Goal: Entertainment & Leisure: Consume media (video, audio)

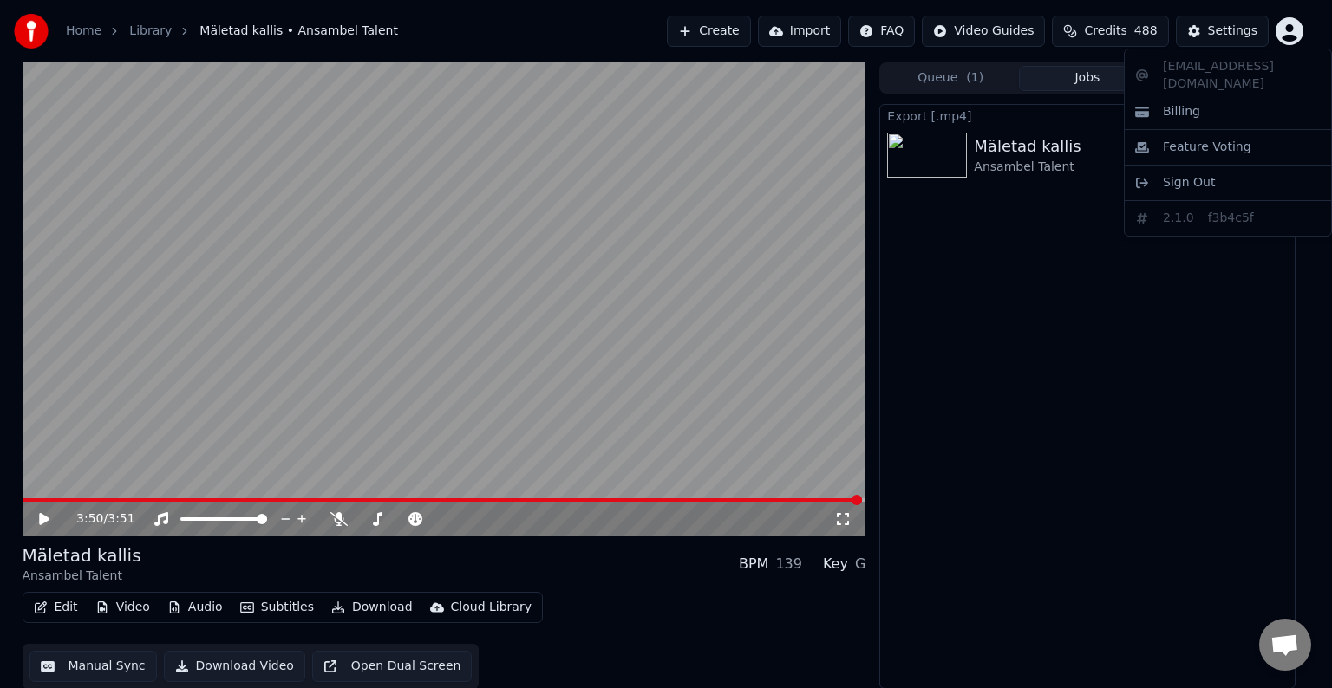
click at [1002, 499] on html "Home Library [GEOGRAPHIC_DATA] • Ansambel Talent Create Import FAQ Video Guides…" at bounding box center [666, 344] width 1332 height 688
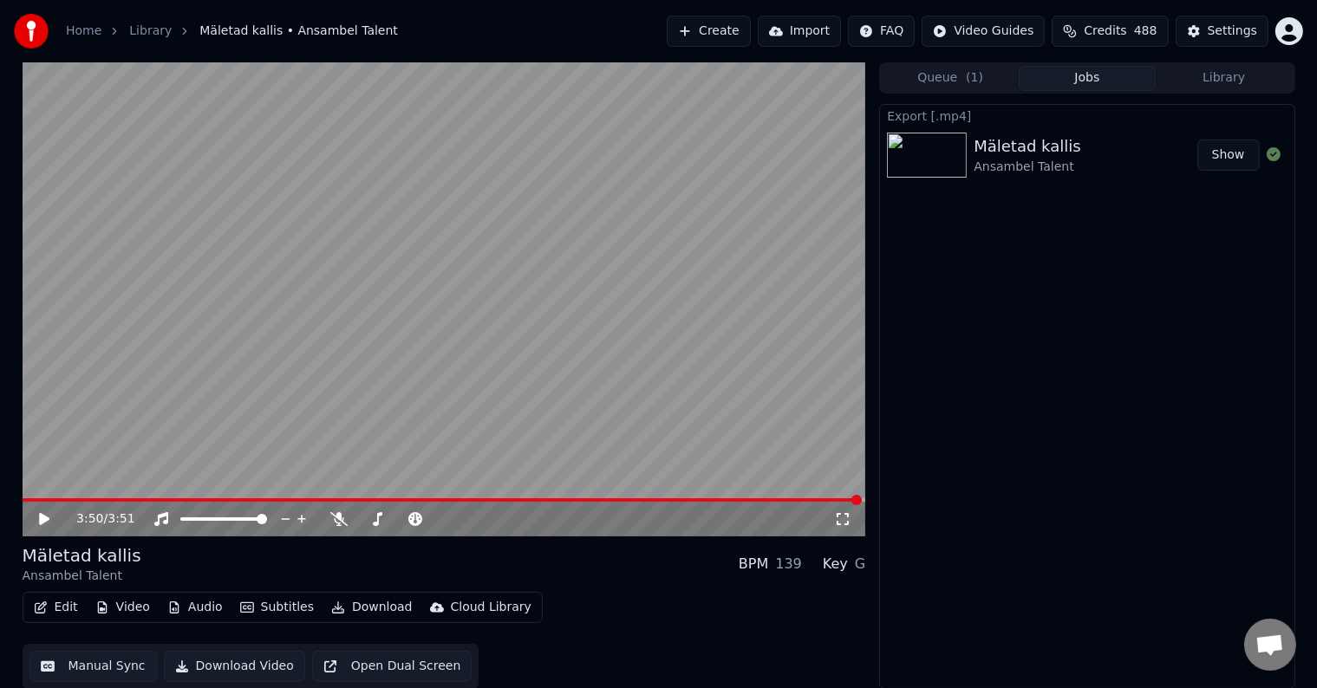
click at [1222, 150] on button "Show" at bounding box center [1228, 155] width 62 height 31
click at [1109, 73] on button "Jobs" at bounding box center [1087, 78] width 137 height 25
click at [1212, 81] on button "Library" at bounding box center [1224, 78] width 137 height 25
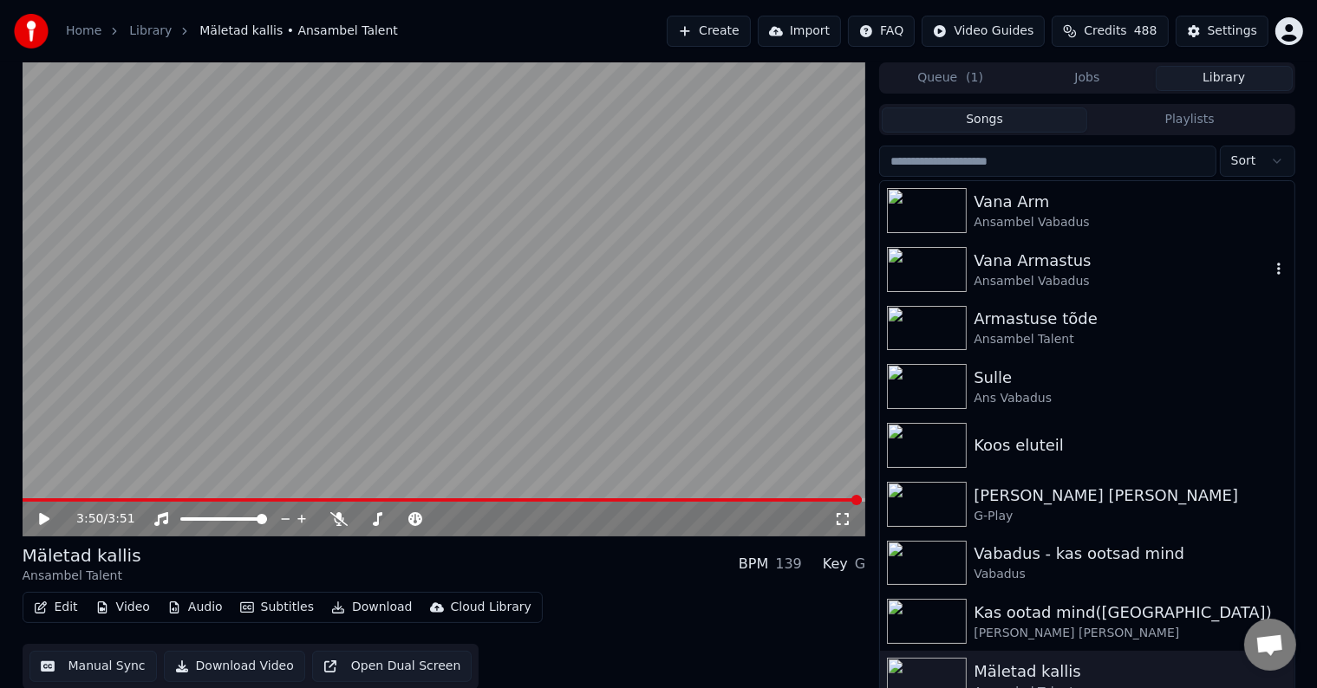
click at [1066, 277] on div "Ansambel Vabadus" at bounding box center [1122, 281] width 296 height 17
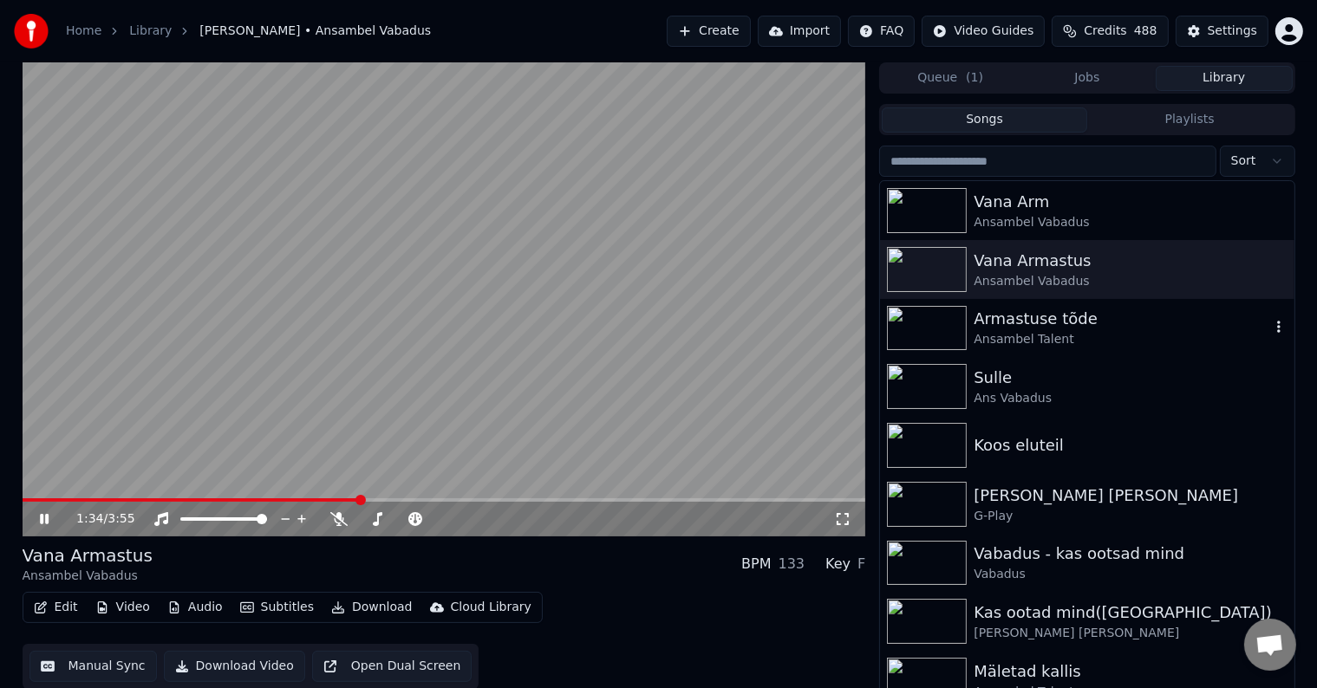
click at [1048, 326] on div "Armastuse tõde" at bounding box center [1122, 319] width 296 height 24
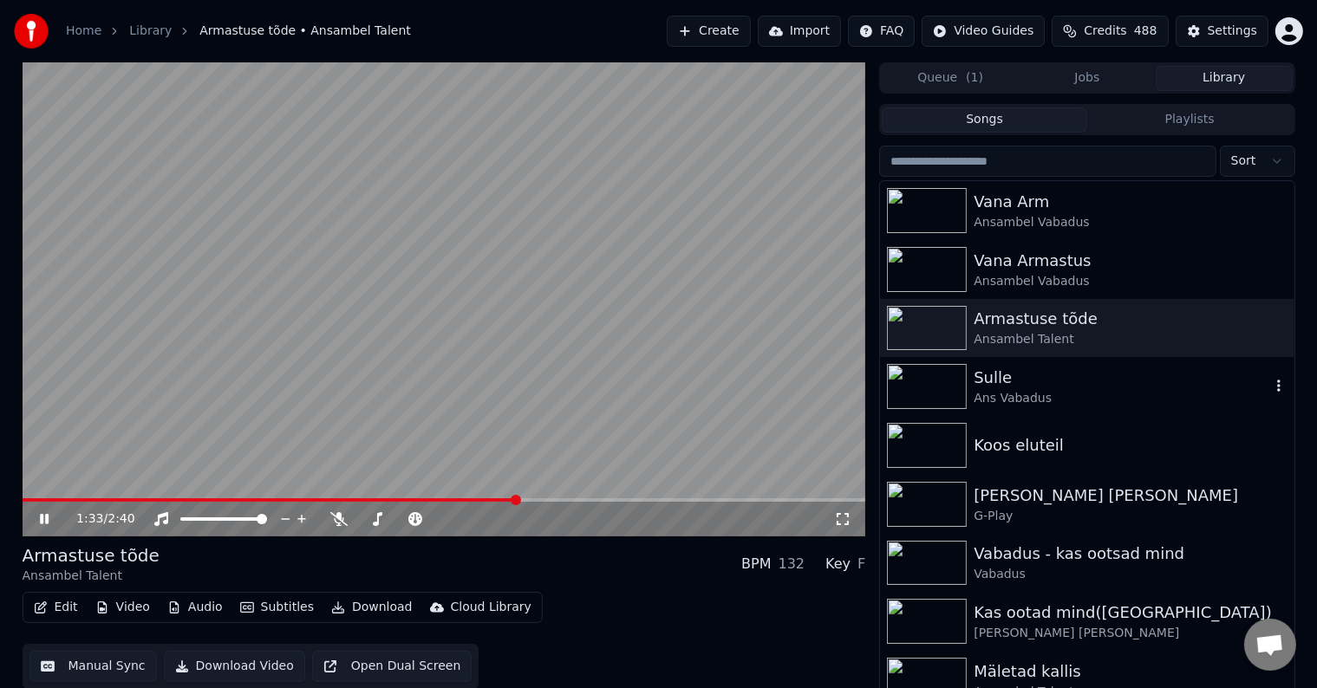
click at [1031, 395] on div "Ans Vabadus" at bounding box center [1122, 398] width 296 height 17
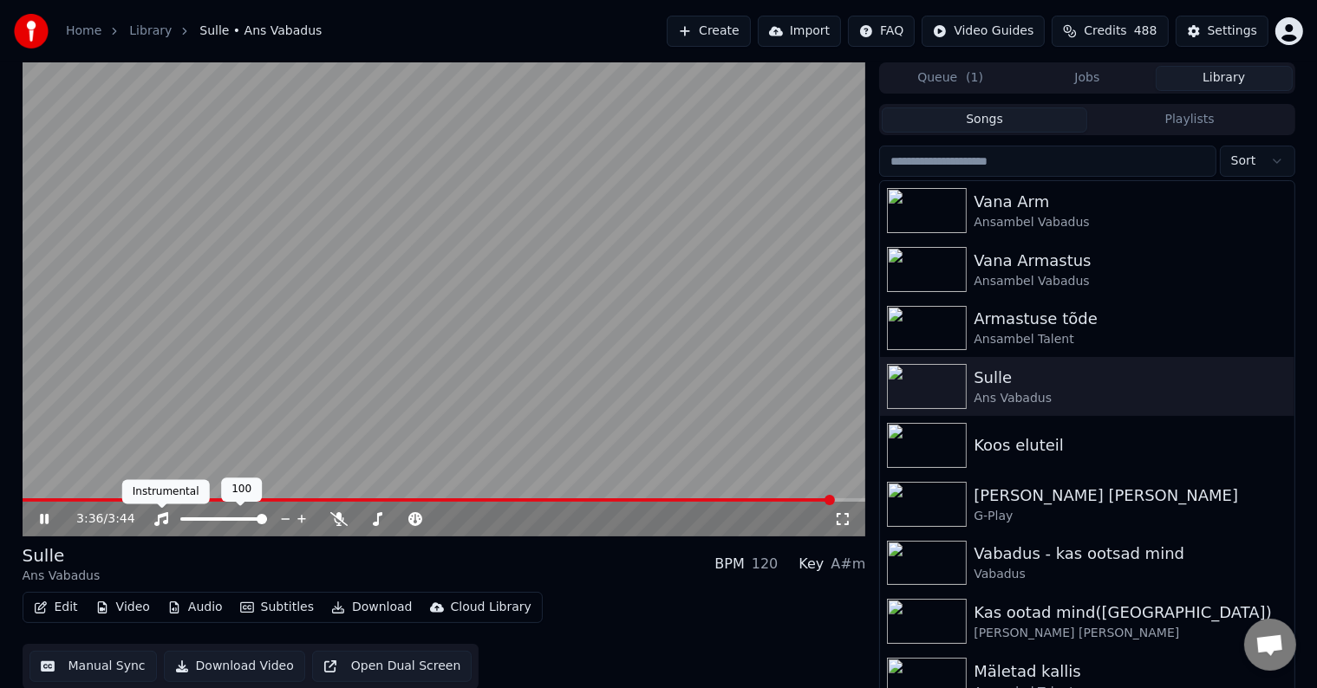
drag, startPoint x: 819, startPoint y: 505, endPoint x: 0, endPoint y: 561, distance: 821.3
click at [0, 561] on div "3:36 / 3:44 Sulle Ans Vabadus BPM 120 Key A#m Edit Video Audio Subtitles Downlo…" at bounding box center [658, 379] width 1317 height 635
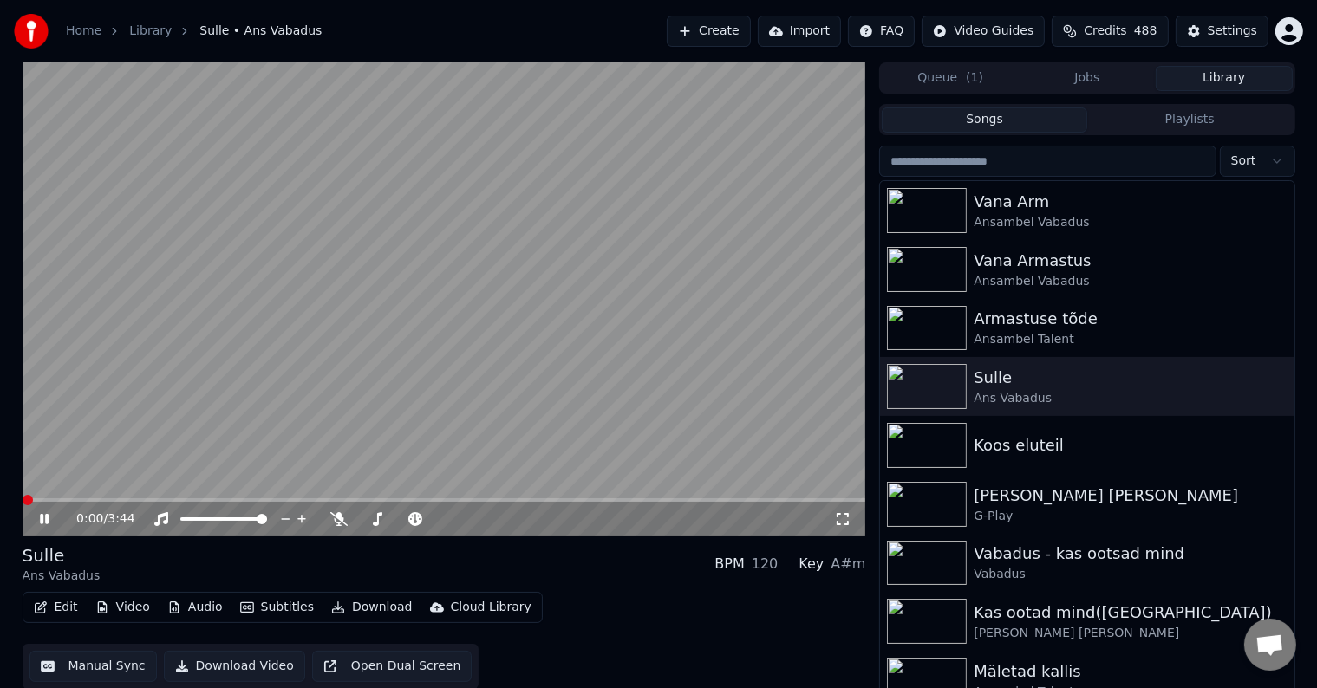
click at [23, 499] on span at bounding box center [23, 500] width 0 height 3
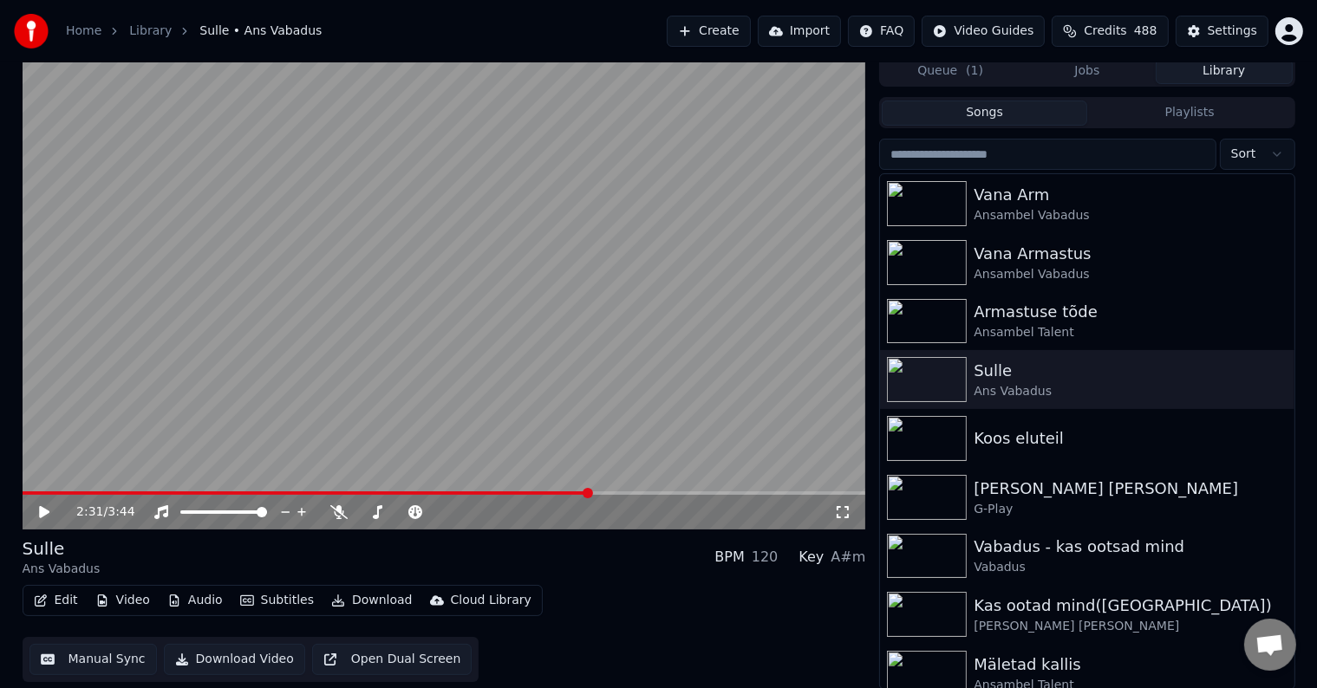
scroll to position [8, 0]
click at [1020, 377] on div "Sulle" at bounding box center [1122, 370] width 296 height 24
click at [1037, 430] on div "Koos eluteil" at bounding box center [1122, 438] width 296 height 24
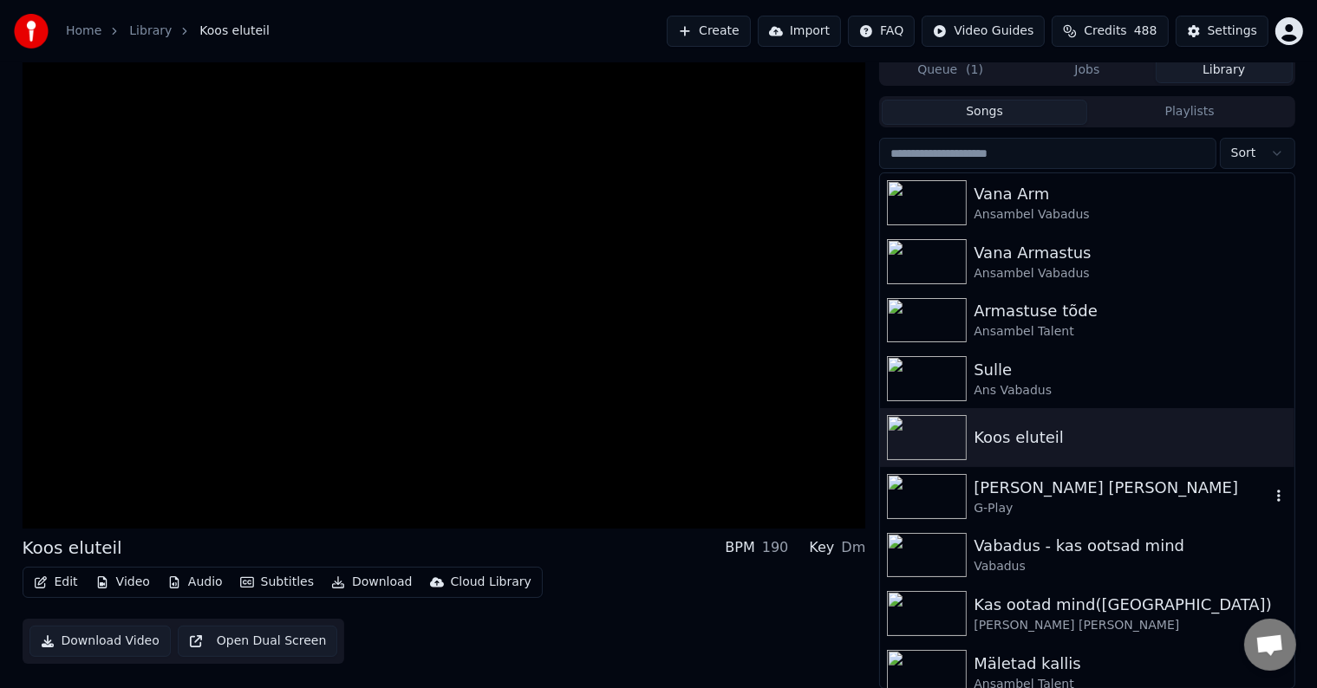
click at [1006, 489] on div "[PERSON_NAME] [PERSON_NAME]" at bounding box center [1122, 488] width 296 height 24
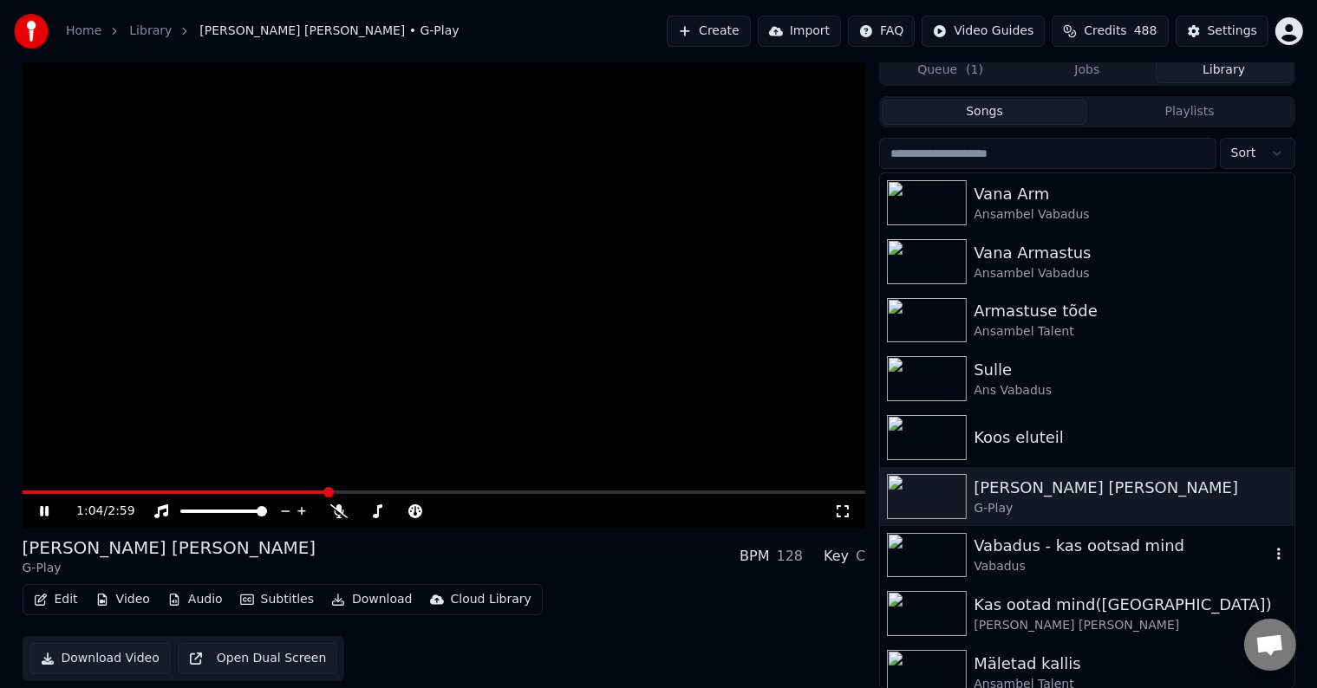
click at [1047, 536] on div "Vabadus - kas ootsad mind" at bounding box center [1122, 546] width 296 height 24
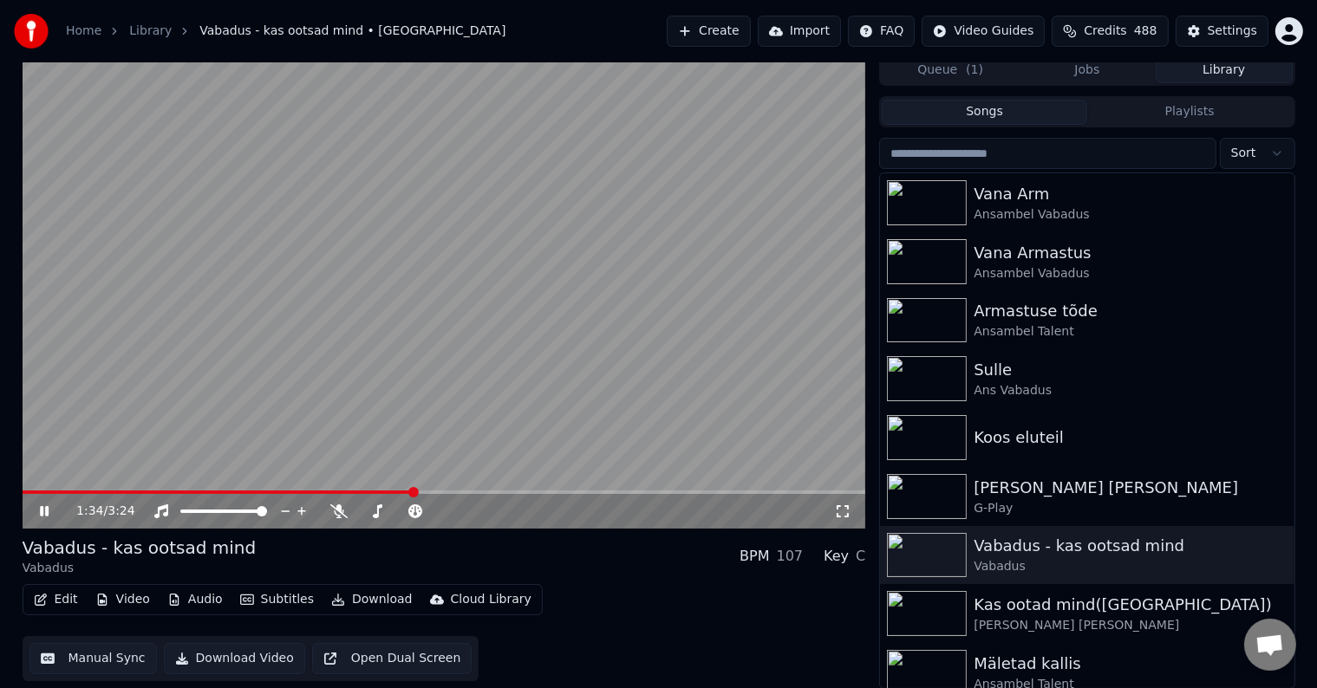
click at [49, 513] on icon at bounding box center [56, 512] width 41 height 14
drag, startPoint x: 1294, startPoint y: 208, endPoint x: 1290, endPoint y: 243, distance: 35.0
click at [1290, 243] on div "1:35 / 3:24 Vabadus - kas ootsad mind Vabadus BPM 107 Key C Edit Video Audio Su…" at bounding box center [659, 372] width 1301 height 635
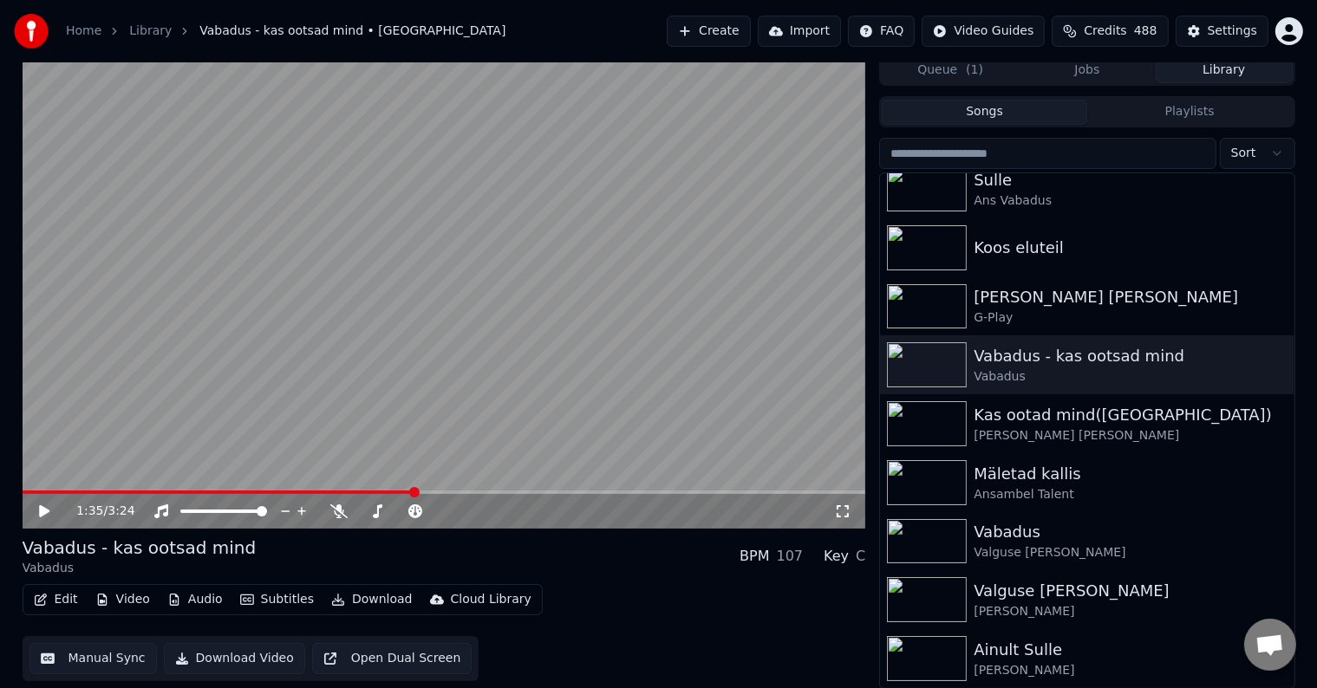
scroll to position [258, 0]
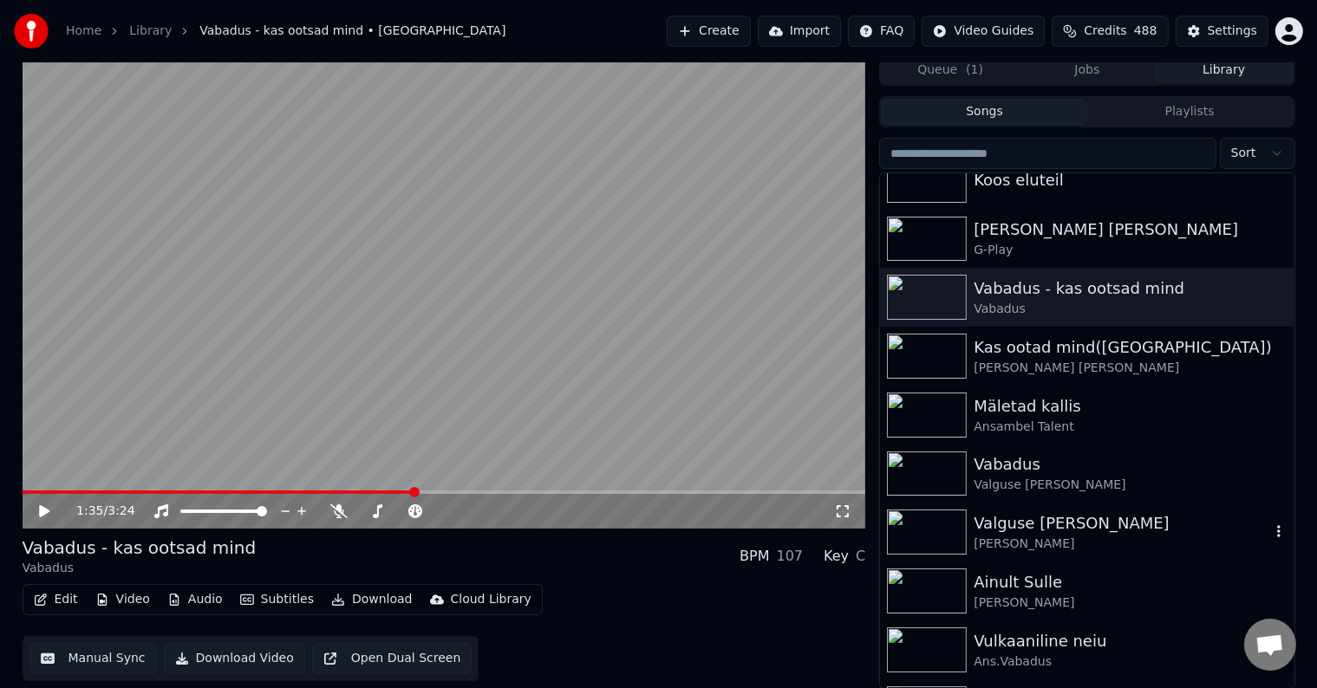
click at [939, 530] on img at bounding box center [927, 532] width 80 height 45
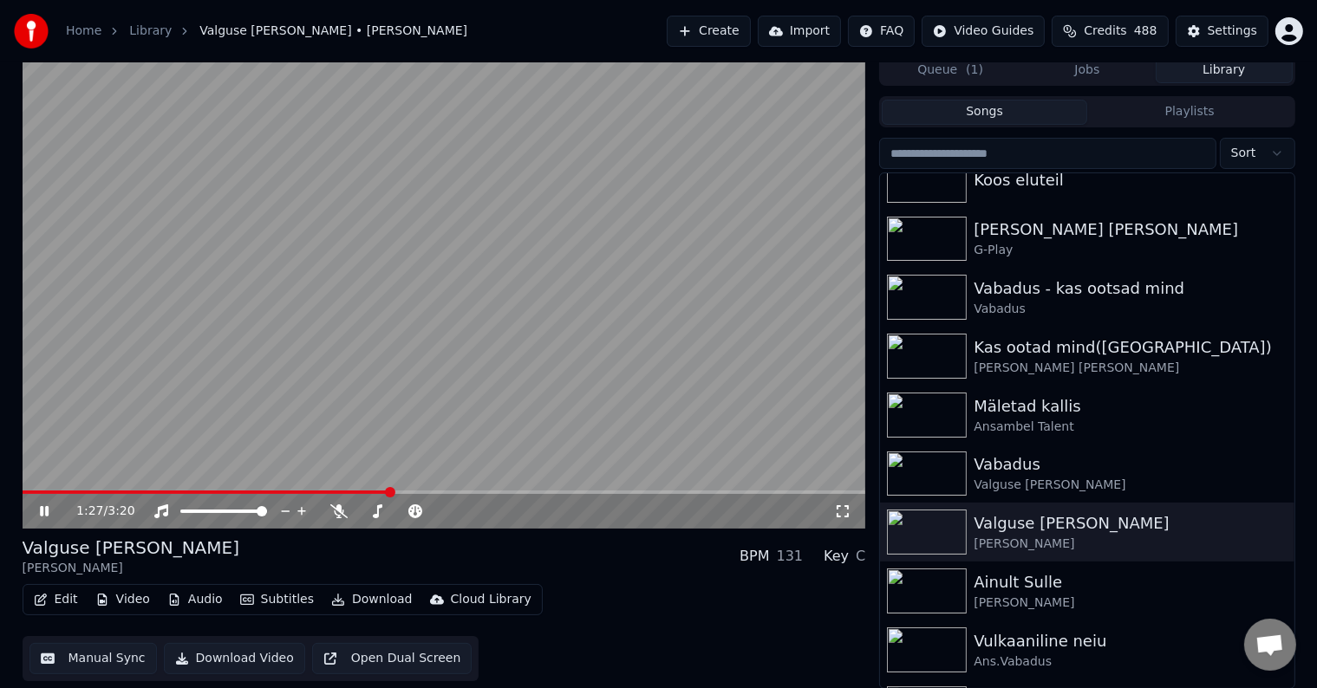
click at [46, 508] on icon at bounding box center [44, 511] width 9 height 10
